Goal: Navigation & Orientation: Go to known website

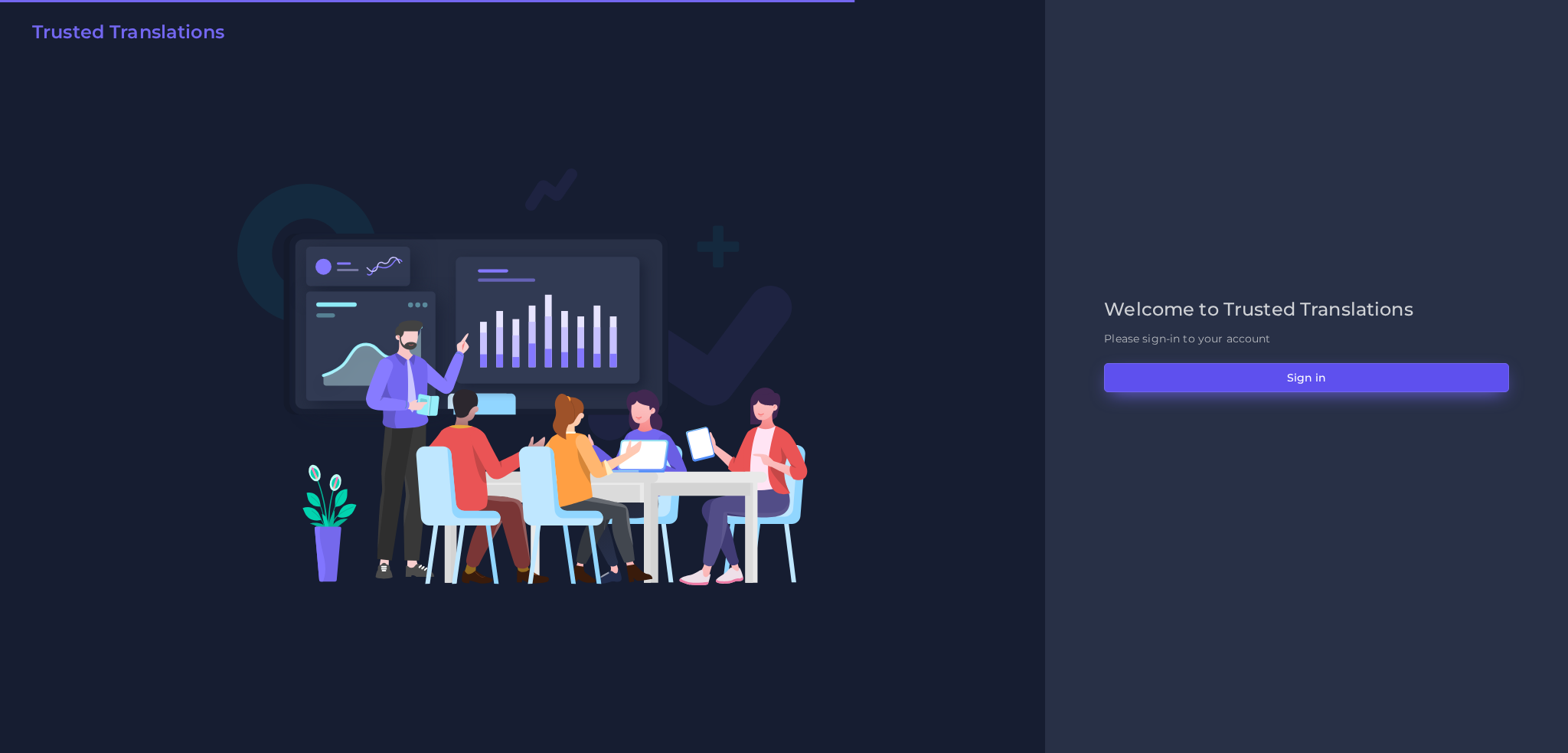
click at [1252, 377] on button "Sign in" at bounding box center [1307, 377] width 405 height 29
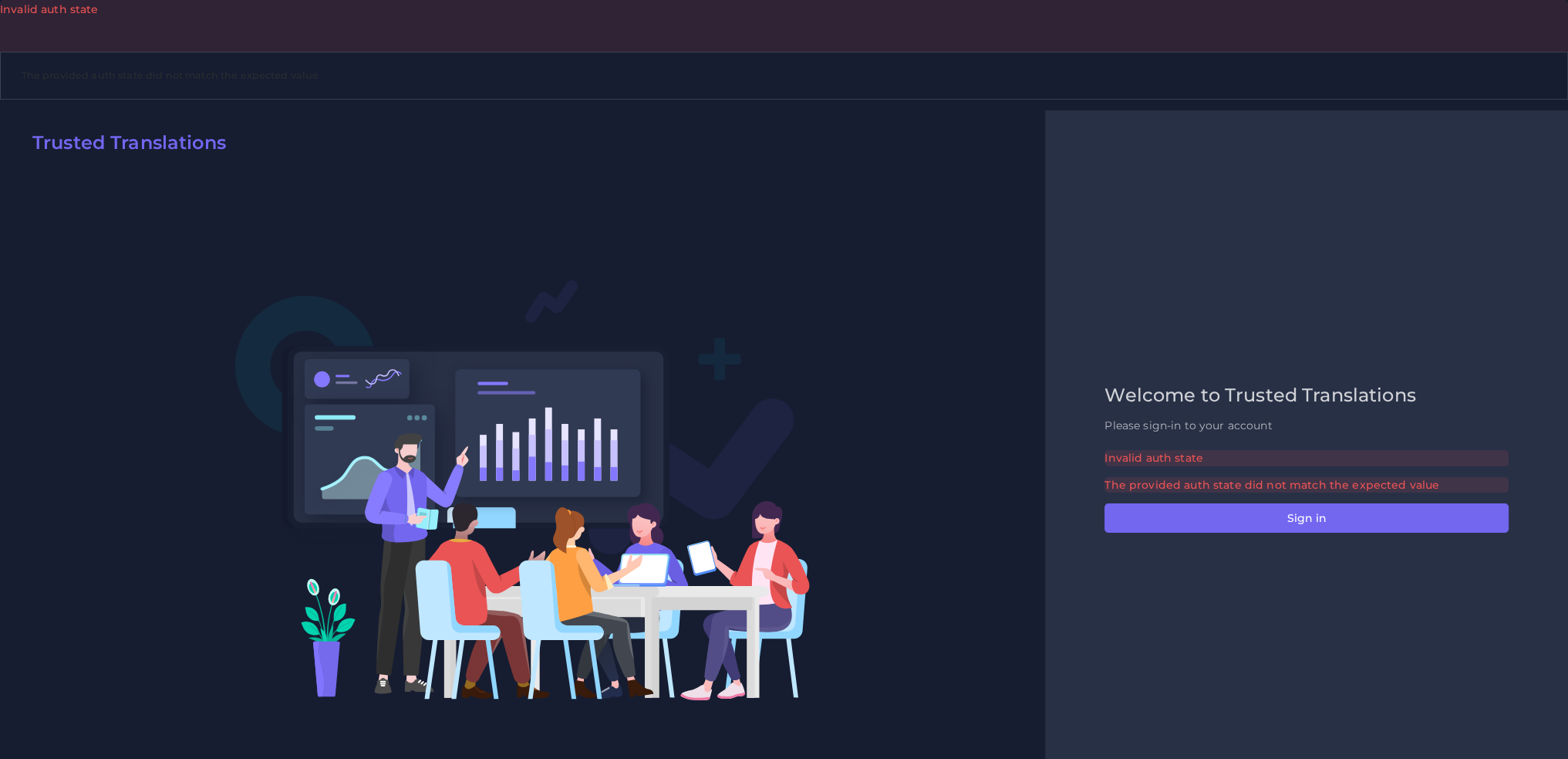
click at [1172, 461] on div "Invalid auth state" at bounding box center [1306, 457] width 404 height 15
click at [1206, 421] on p "Please sign-in to your account" at bounding box center [1306, 425] width 404 height 16
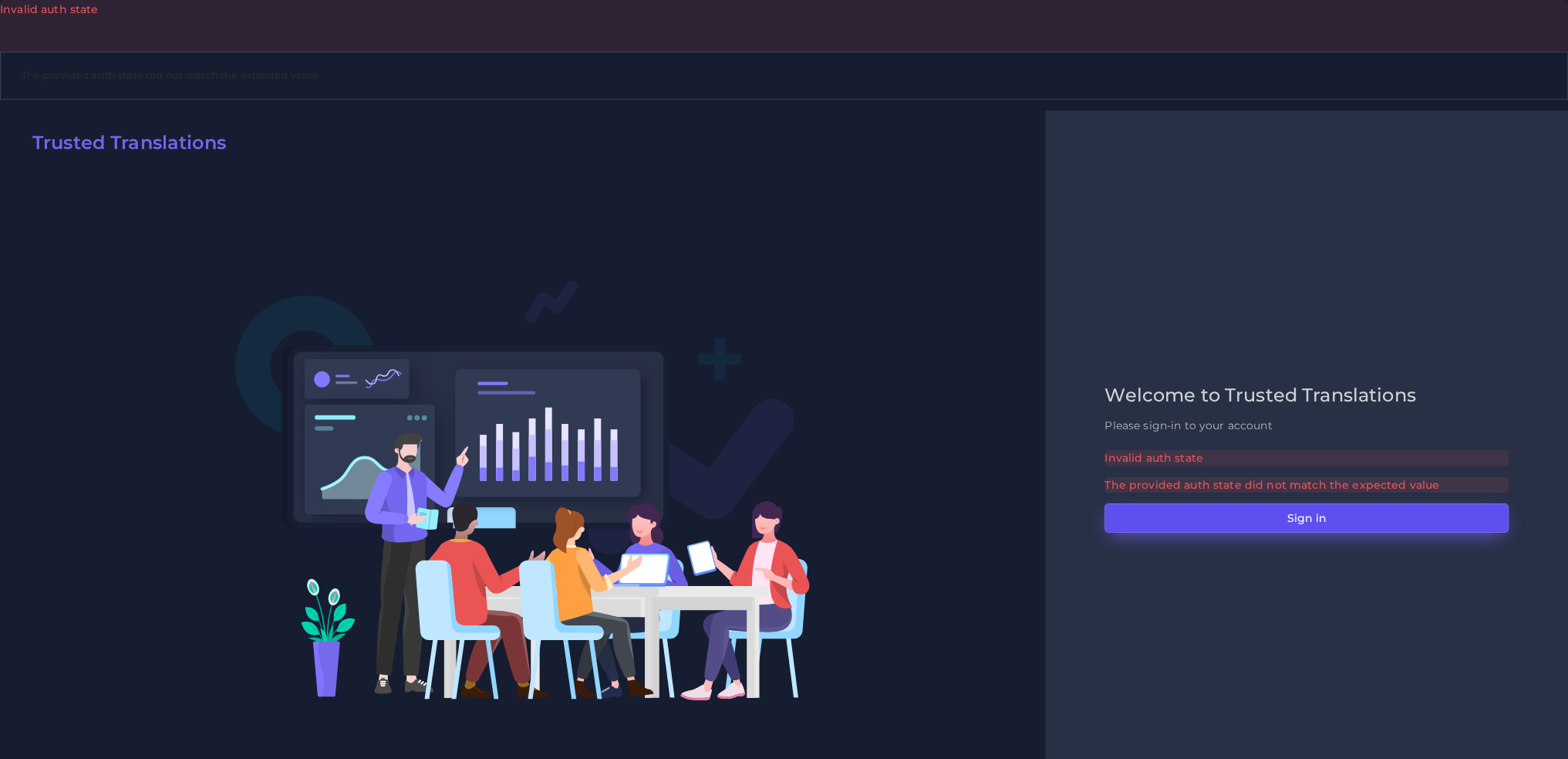
click at [1277, 513] on button "Sign in" at bounding box center [1306, 517] width 404 height 29
